Goal: Feedback & Contribution: Leave review/rating

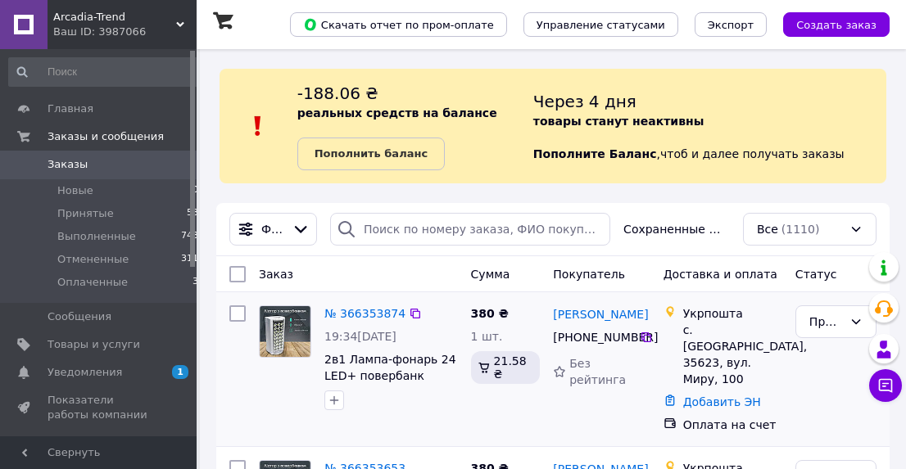
click at [486, 409] on div "380 ₴ 1 шт. 21.58 ₴" at bounding box center [505, 369] width 83 height 141
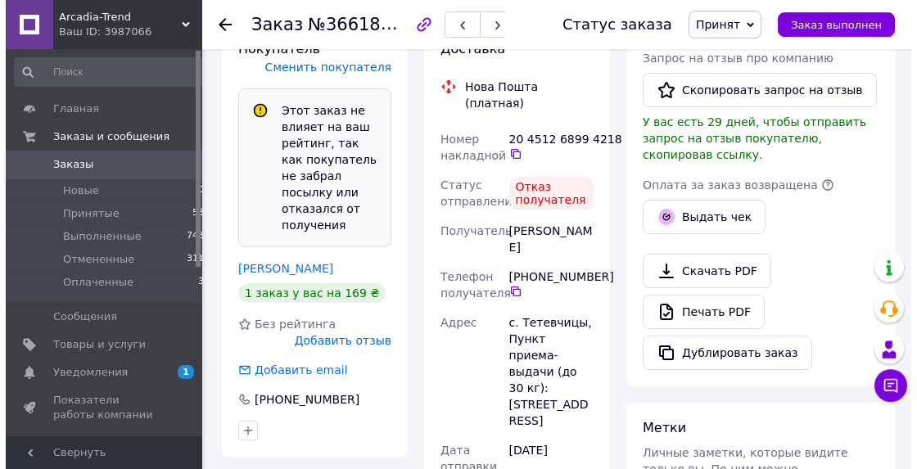
scroll to position [511, 0]
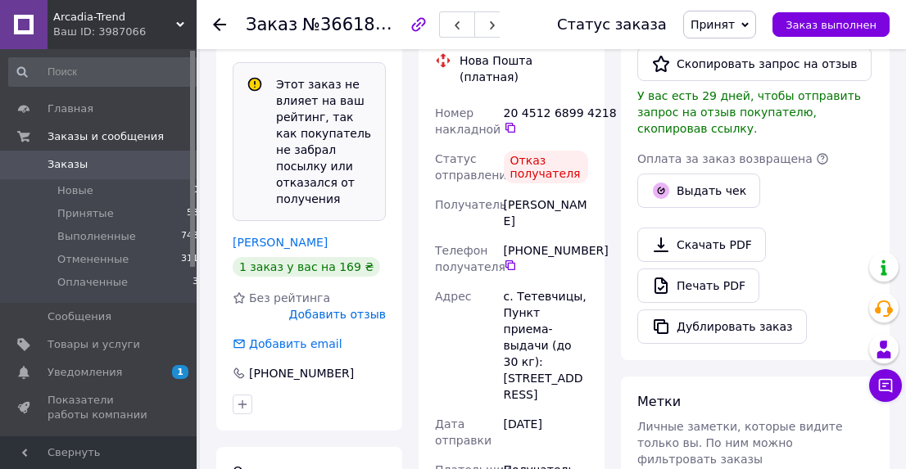
click at [338, 308] on span "Добавить отзыв" at bounding box center [337, 314] width 97 height 13
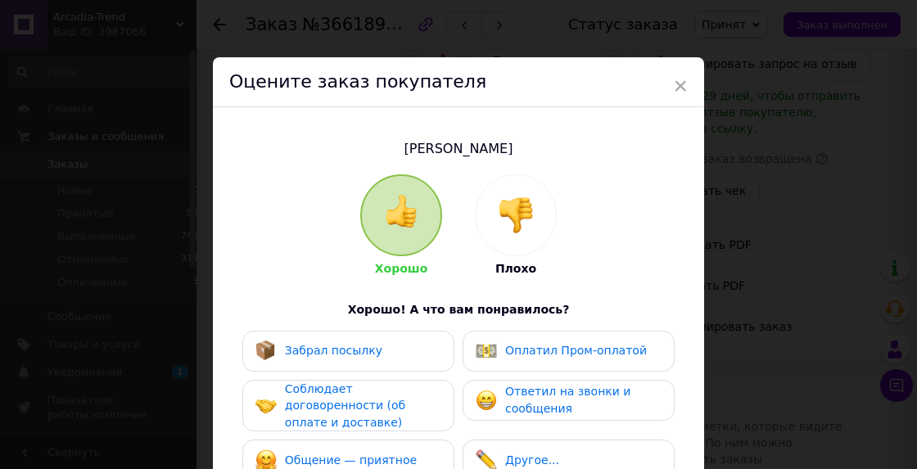
click at [498, 214] on img at bounding box center [516, 215] width 36 height 36
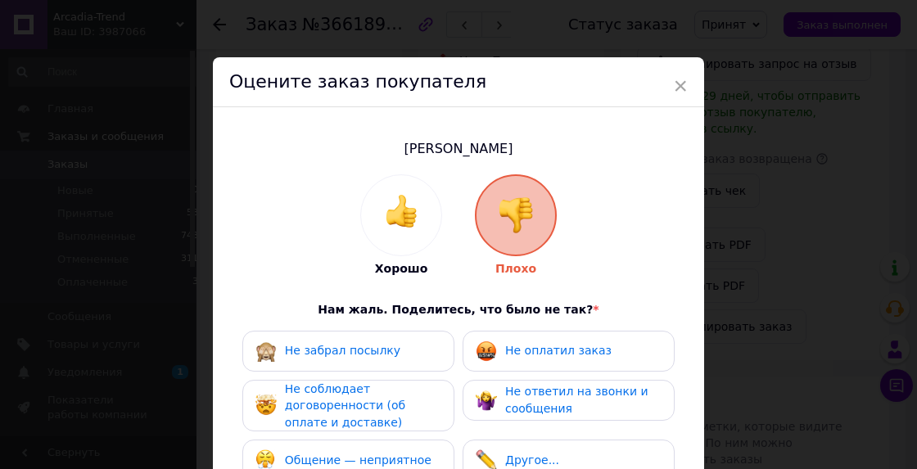
click at [359, 346] on span "Не забрал посылку" at bounding box center [342, 350] width 115 height 13
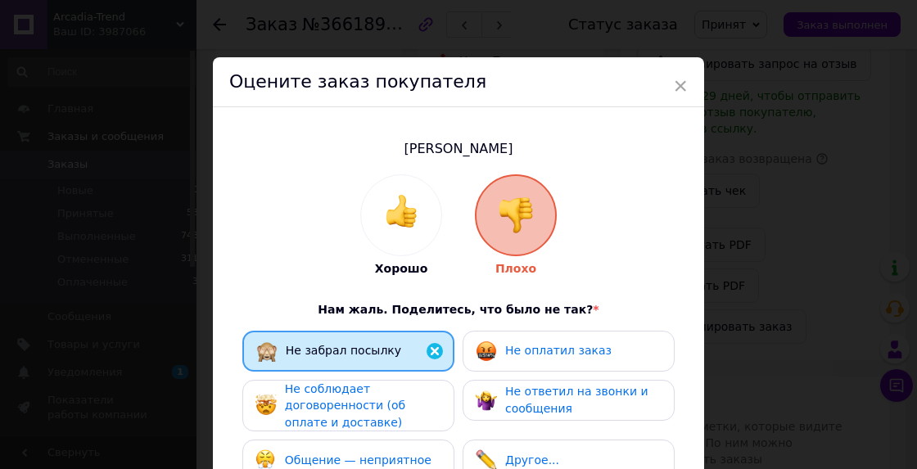
click at [507, 341] on div "Не оплатил заказ" at bounding box center [544, 351] width 136 height 21
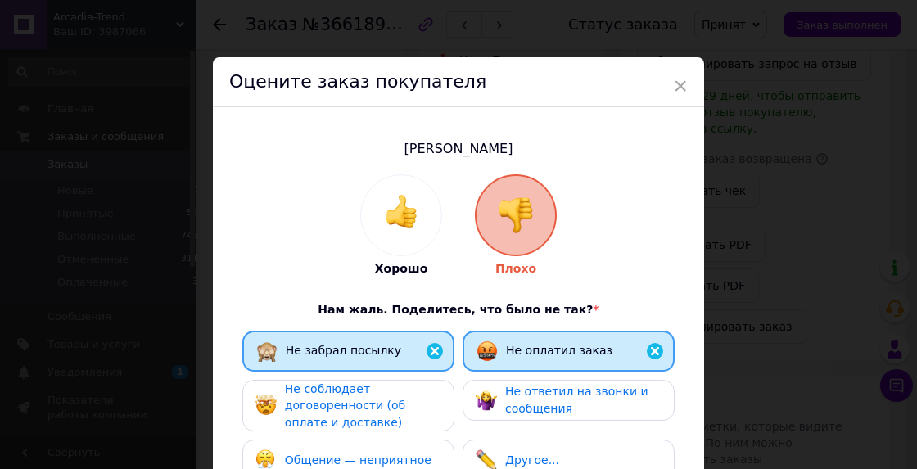
click at [512, 401] on span "Не ответил на звонки и сообщения" at bounding box center [576, 400] width 143 height 30
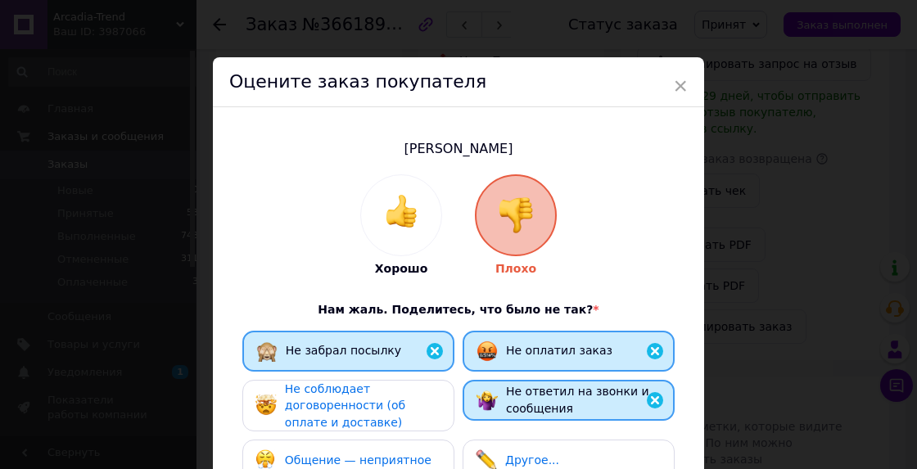
click at [398, 398] on span "Не соблюдает договоренности (об оплате и доставке)" at bounding box center [345, 406] width 120 height 47
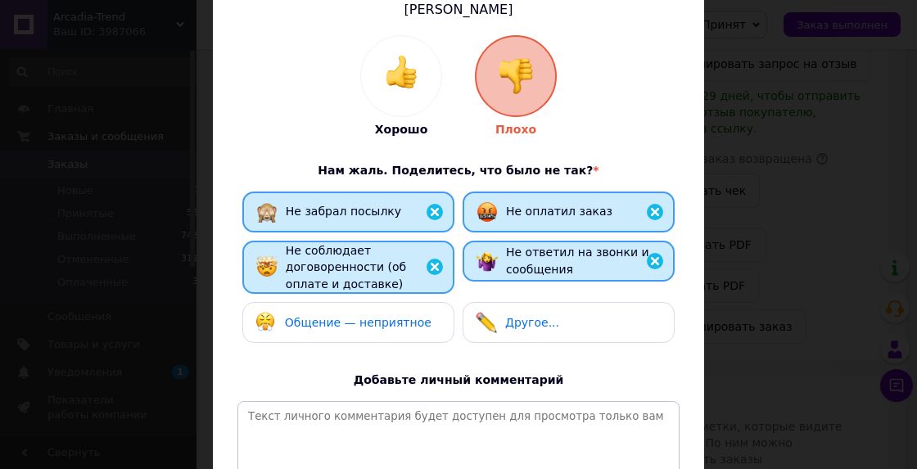
scroll to position [183, 0]
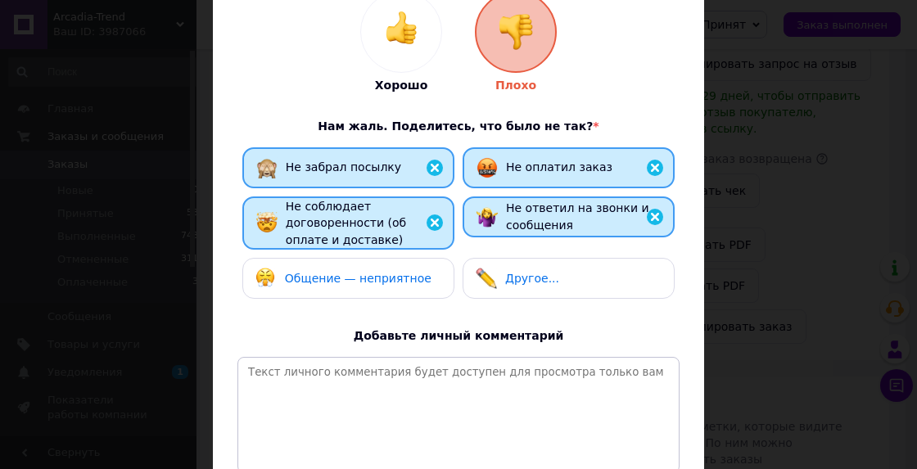
click at [381, 273] on span "Общение — неприятное" at bounding box center [358, 278] width 147 height 13
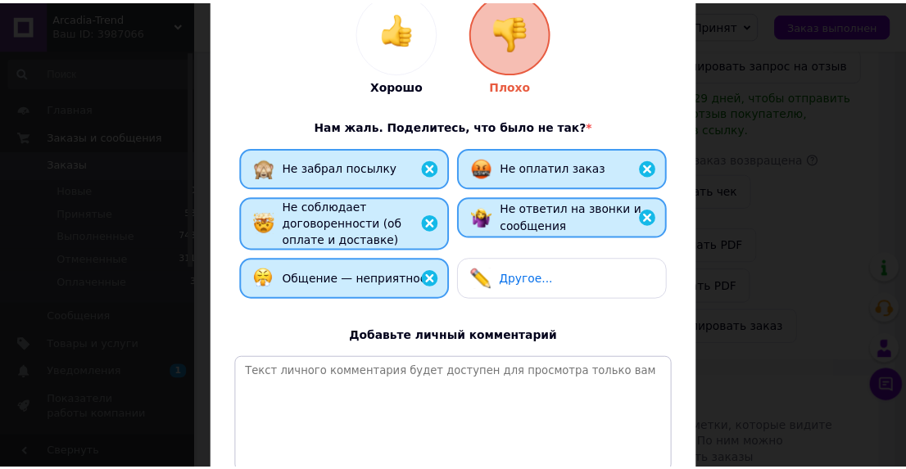
scroll to position [364, 0]
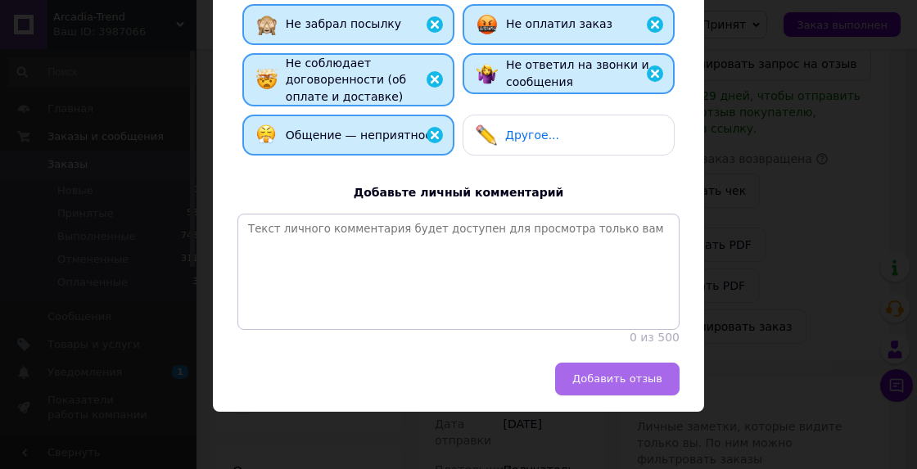
click at [600, 383] on span "Добавить отзыв" at bounding box center [618, 379] width 90 height 12
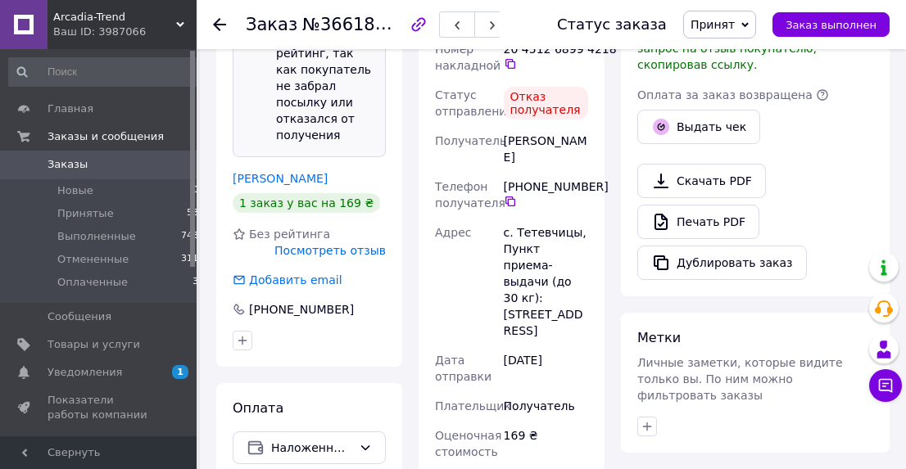
scroll to position [490, 0]
